Goal: Transaction & Acquisition: Purchase product/service

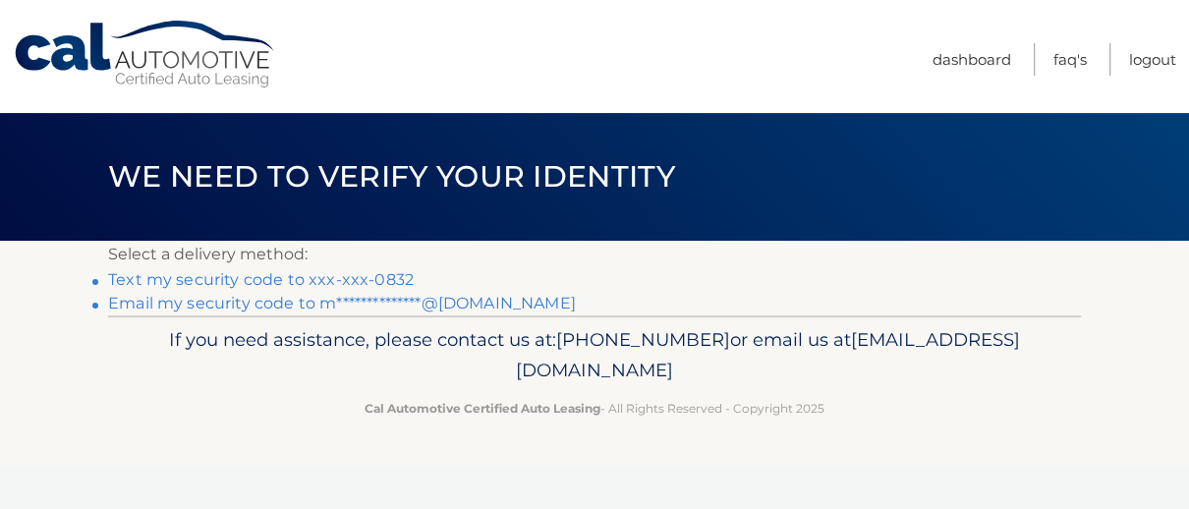
click at [340, 274] on link "Text my security code to xxx-xxx-0832" at bounding box center [261, 279] width 306 height 19
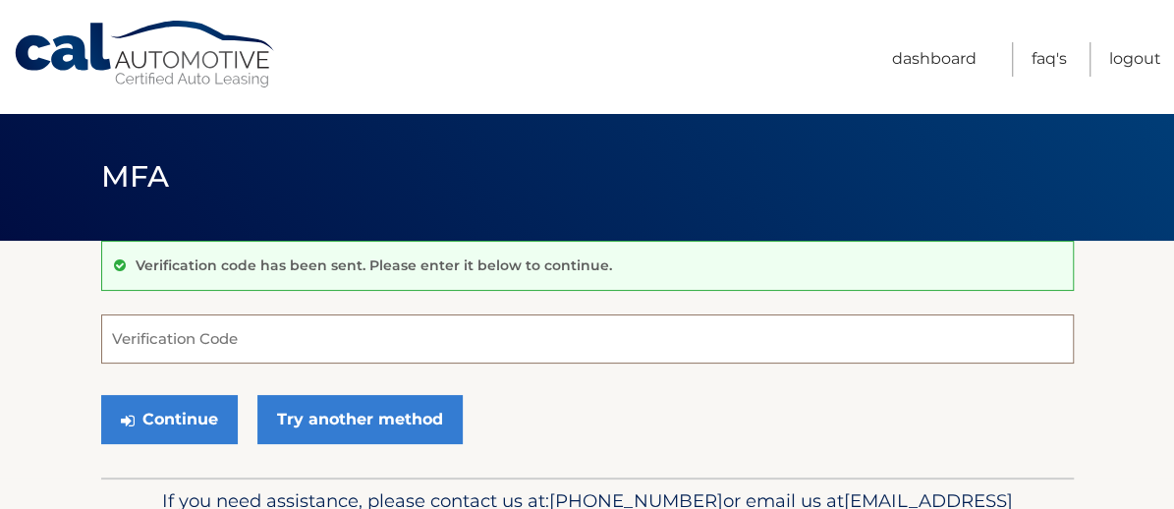
click at [174, 334] on input "Verification Code" at bounding box center [587, 338] width 973 height 49
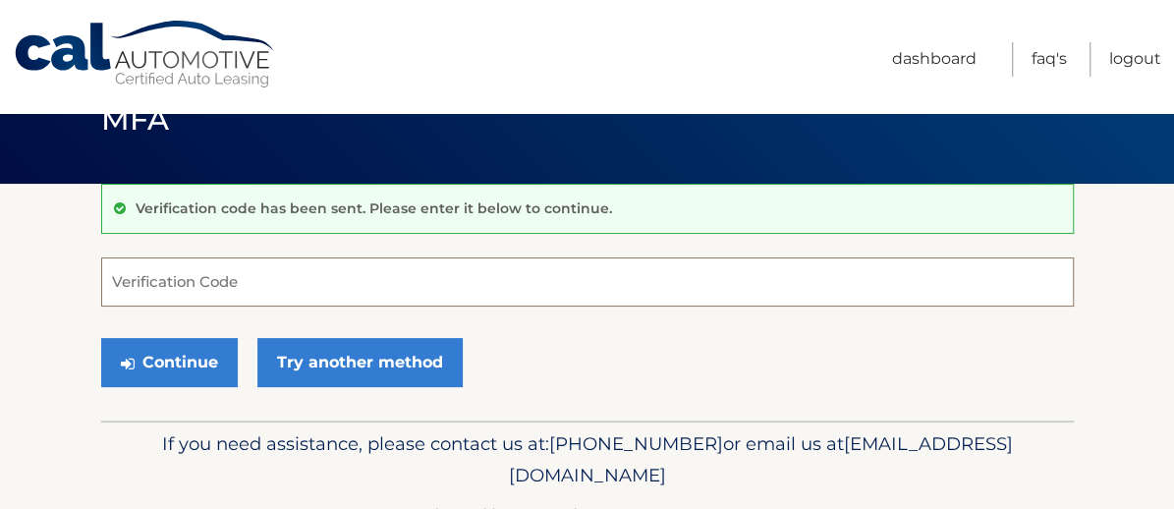
scroll to position [116, 0]
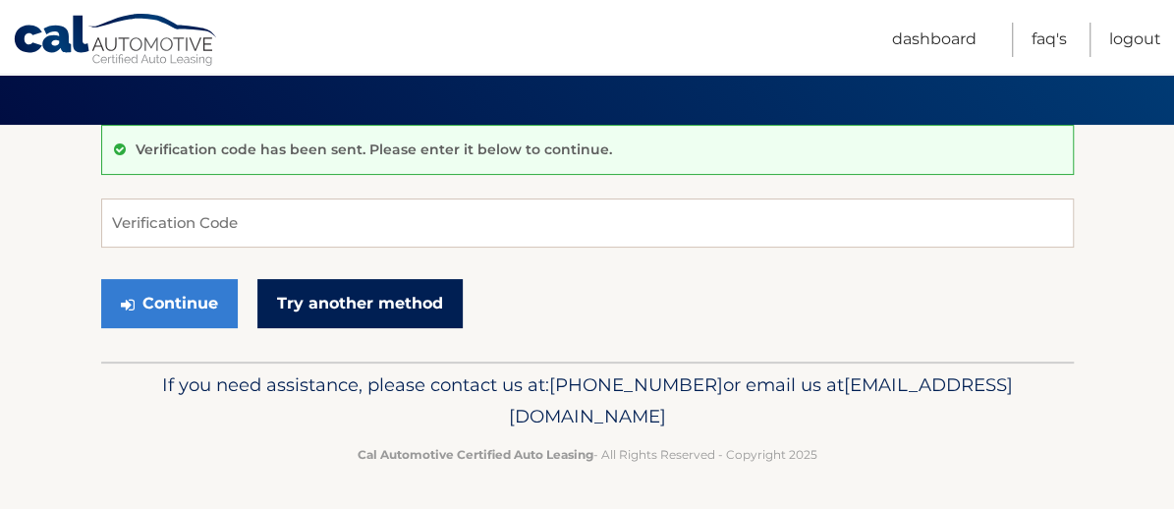
click at [342, 301] on link "Try another method" at bounding box center [359, 303] width 205 height 49
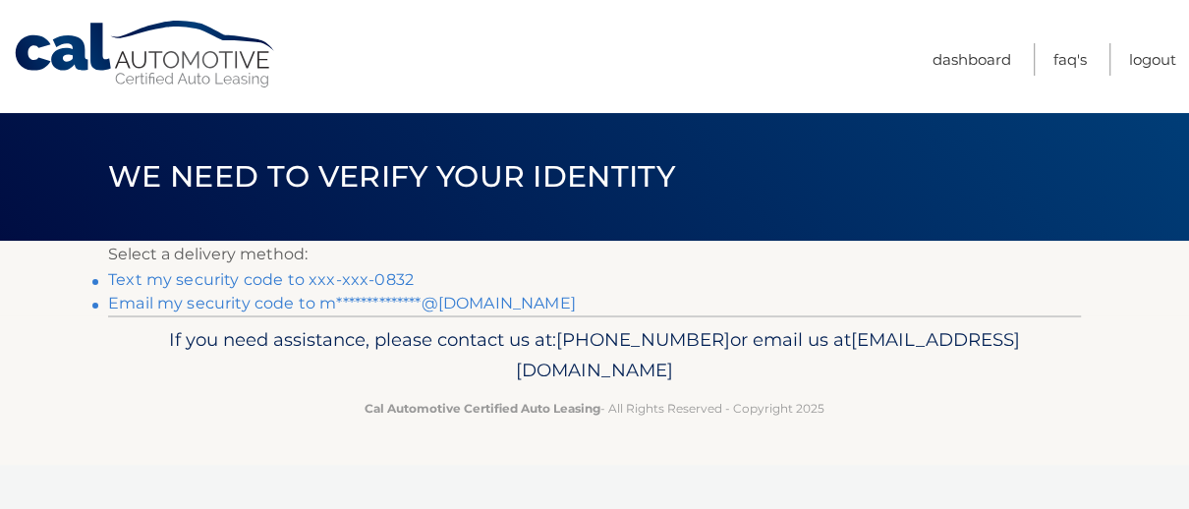
click at [357, 274] on link "Text my security code to xxx-xxx-0832" at bounding box center [261, 279] width 306 height 19
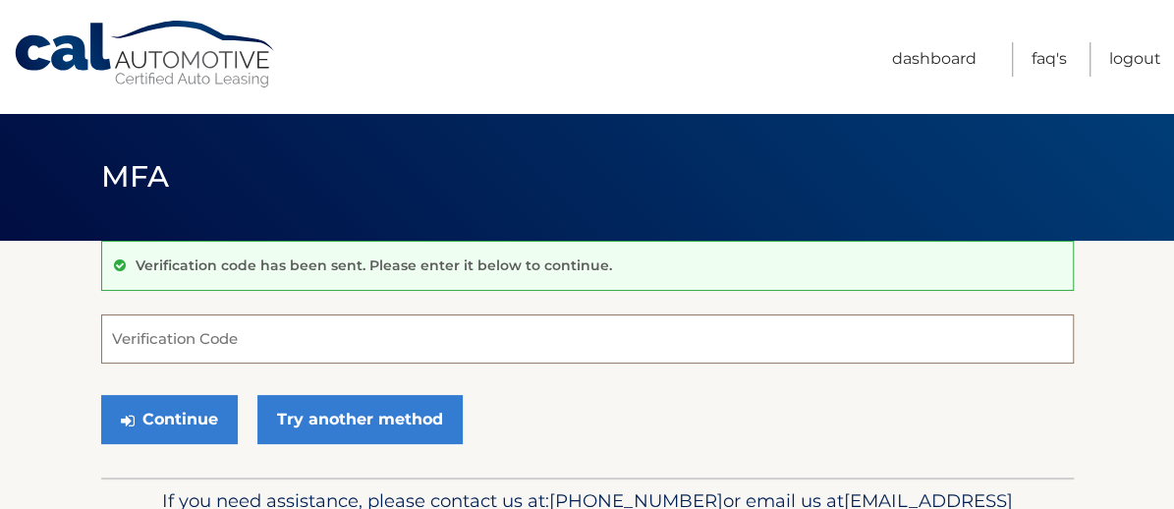
click at [135, 342] on input "Verification Code" at bounding box center [587, 338] width 973 height 49
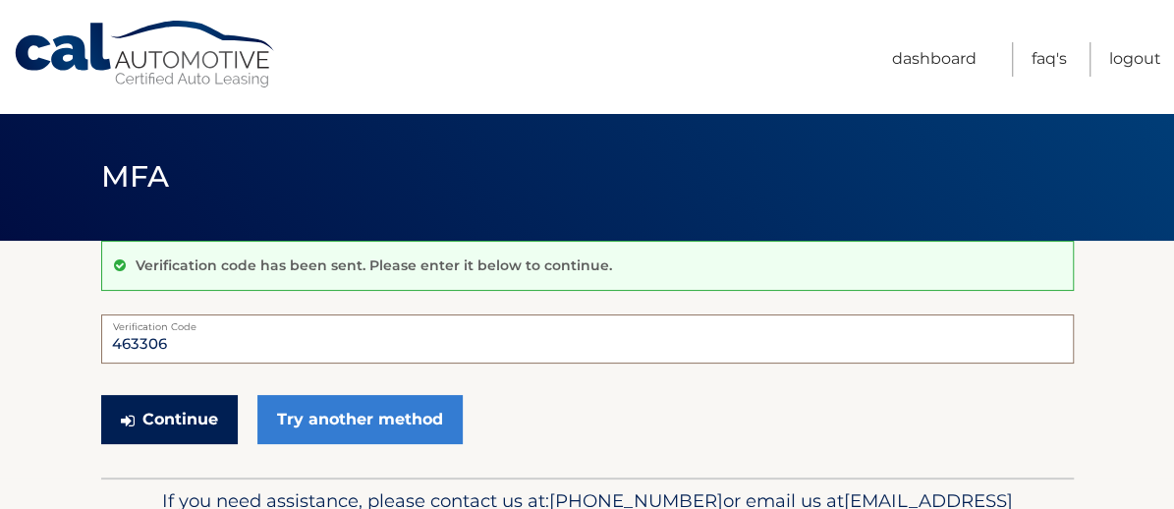
type input "463306"
click at [177, 411] on button "Continue" at bounding box center [169, 419] width 137 height 49
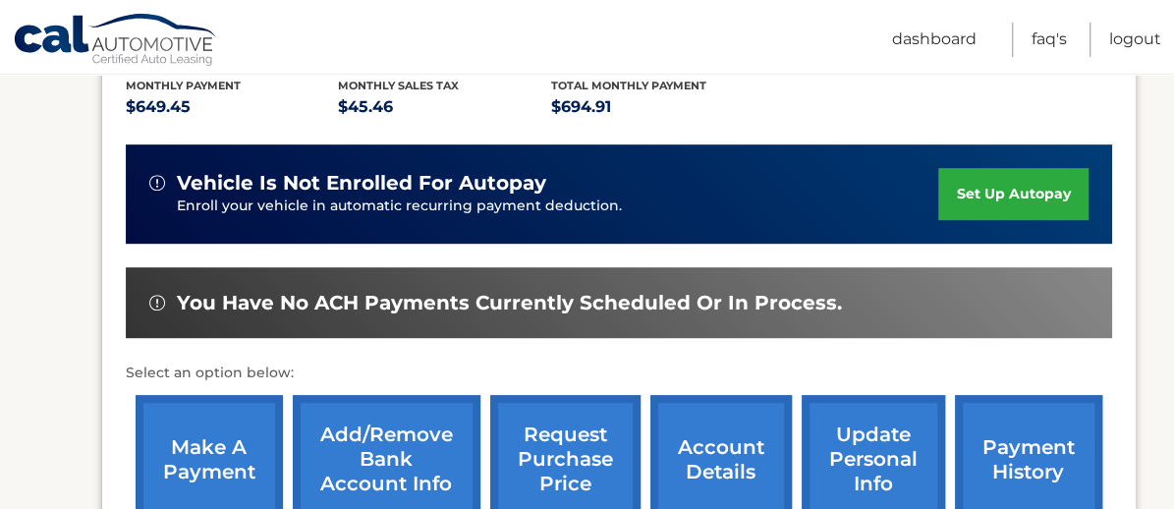
scroll to position [491, 0]
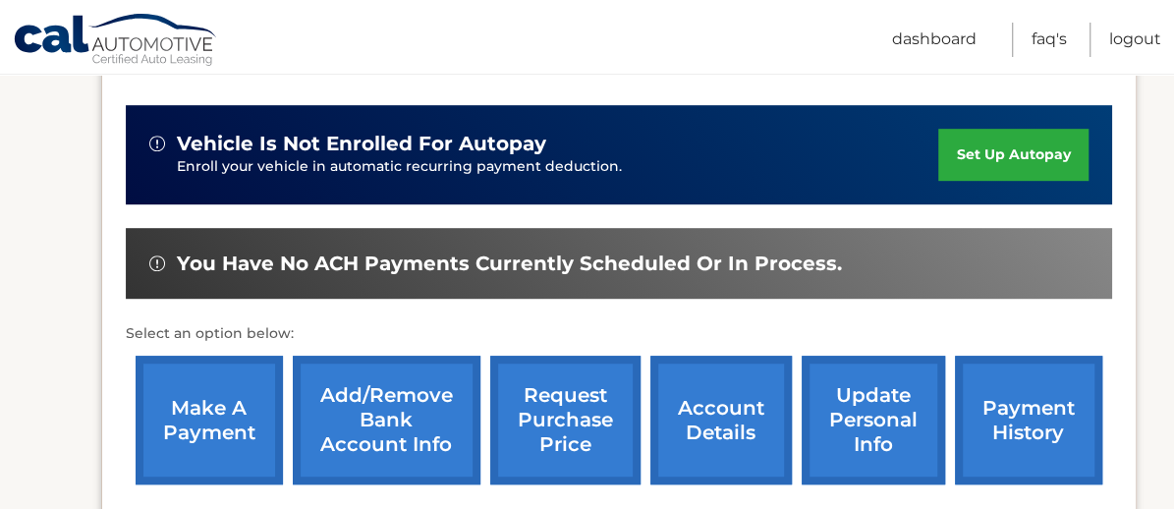
click at [211, 403] on link "make a payment" at bounding box center [209, 420] width 147 height 129
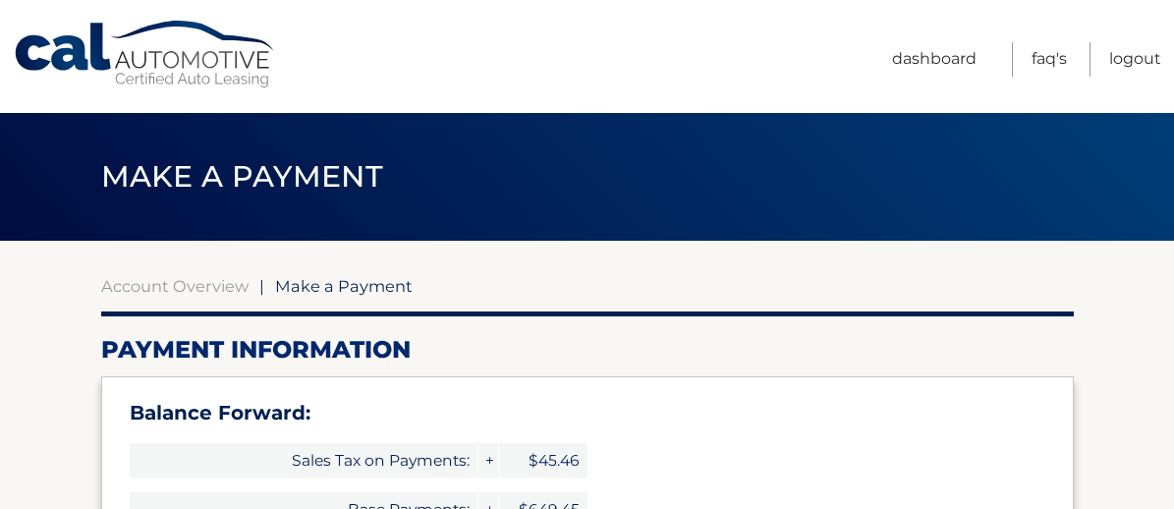
select select "ZDUzMDVmYmItYTNjOS00MDZiLWIzMjUtOWQ1OTgwY2M3ZjEz"
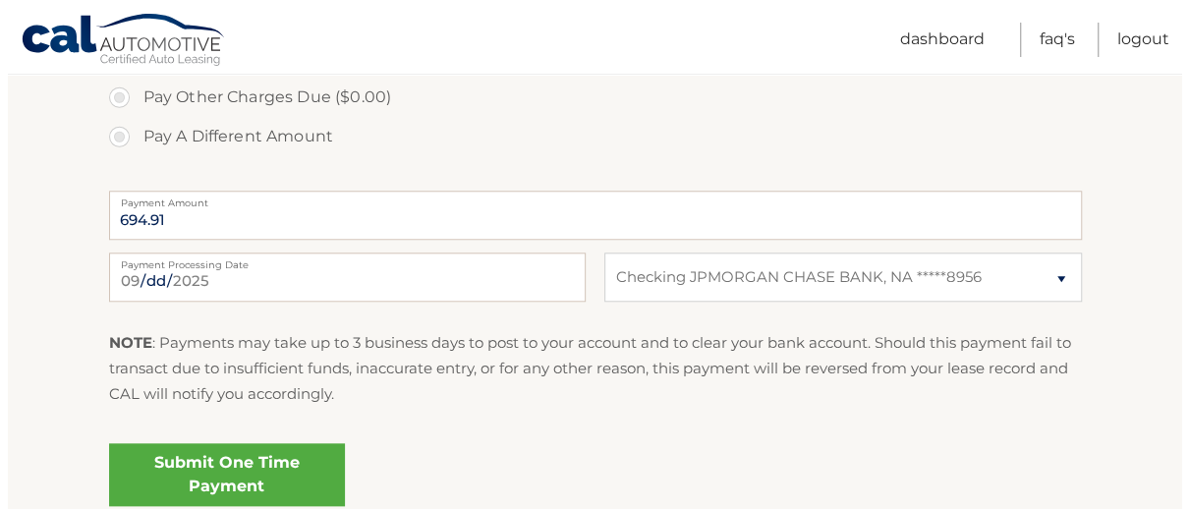
scroll to position [884, 0]
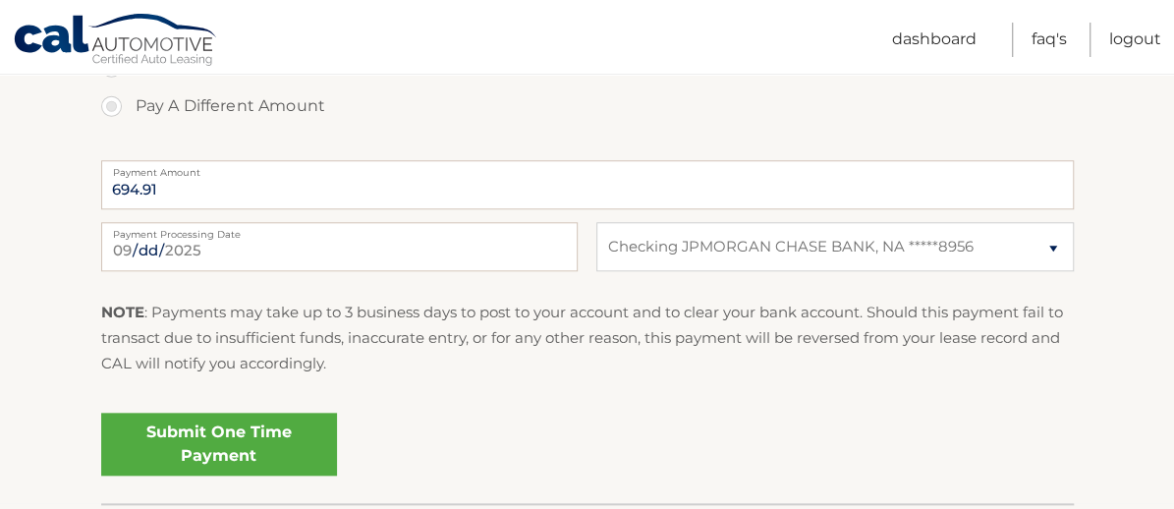
click at [219, 437] on link "Submit One Time Payment" at bounding box center [219, 444] width 236 height 63
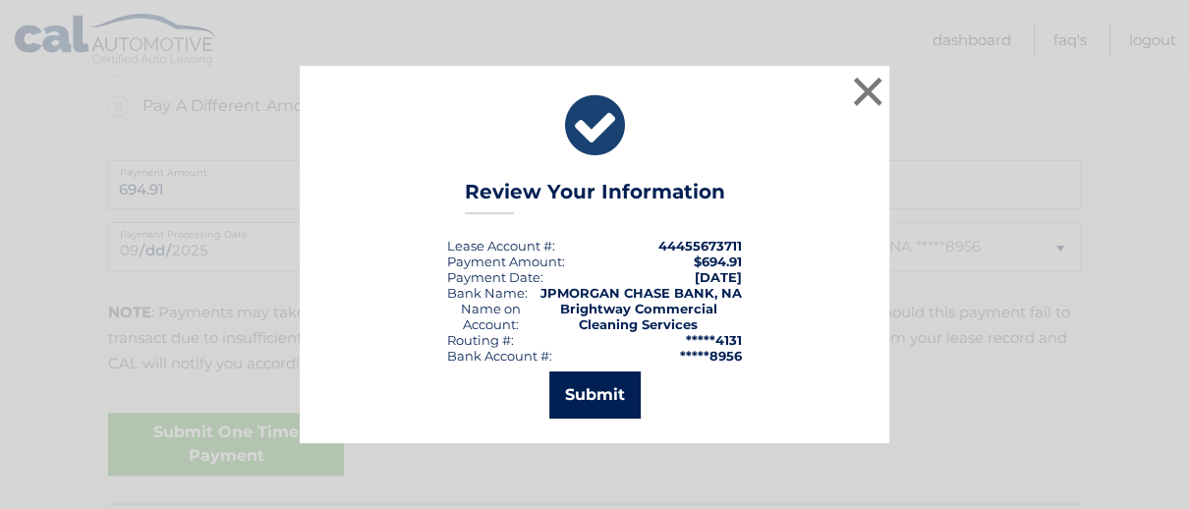
click at [600, 382] on button "Submit" at bounding box center [594, 394] width 91 height 47
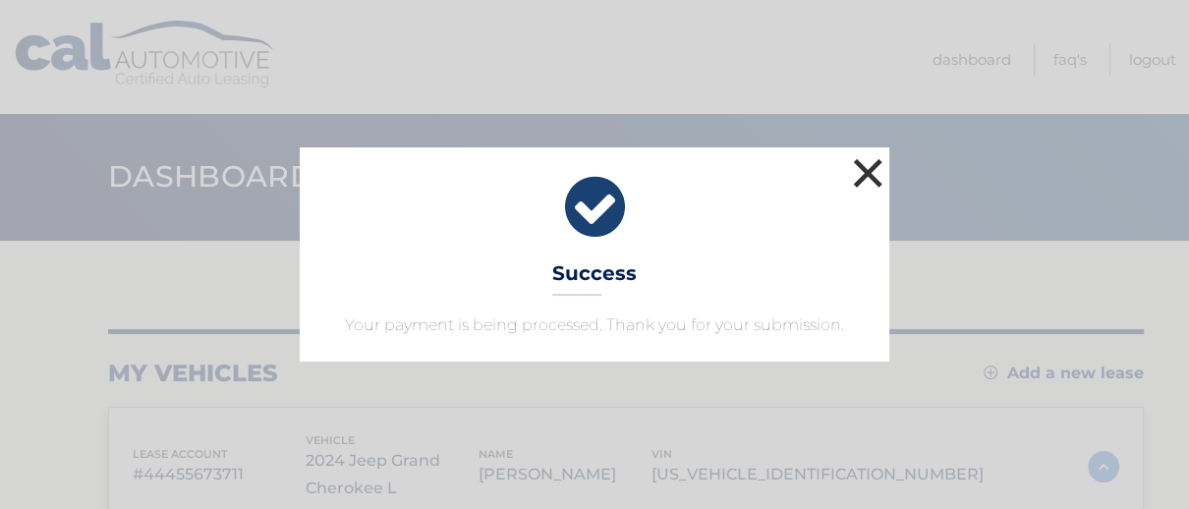
click at [869, 174] on button "×" at bounding box center [867, 172] width 39 height 39
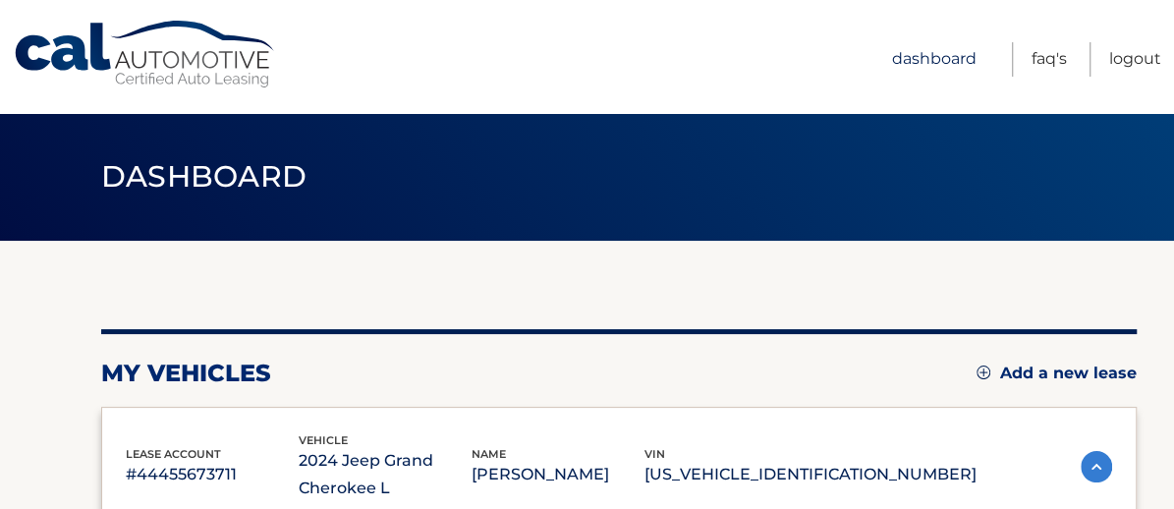
click at [937, 56] on link "Dashboard" at bounding box center [934, 59] width 85 height 34
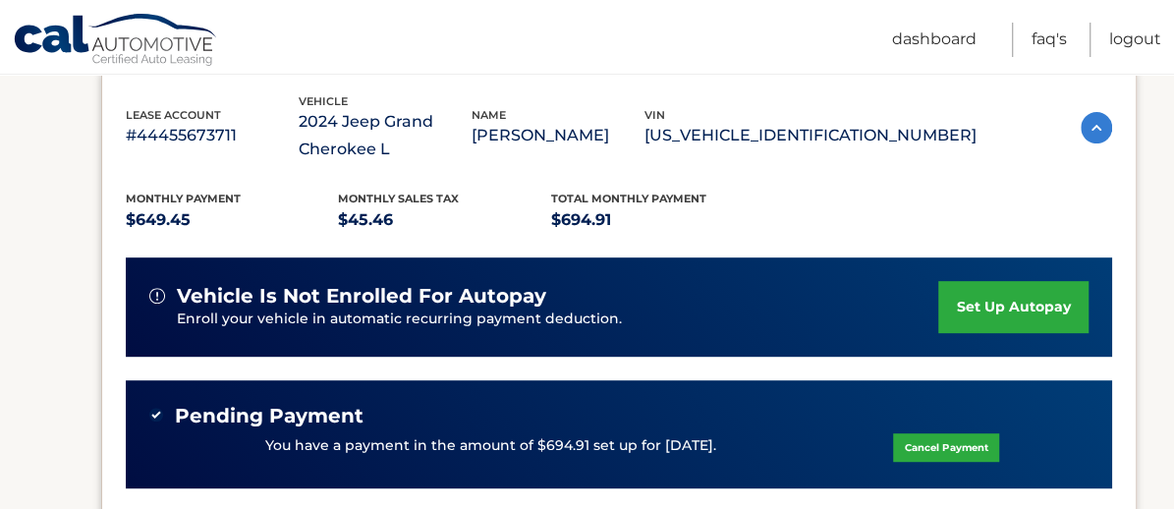
scroll to position [590, 0]
